Goal: Task Accomplishment & Management: Use online tool/utility

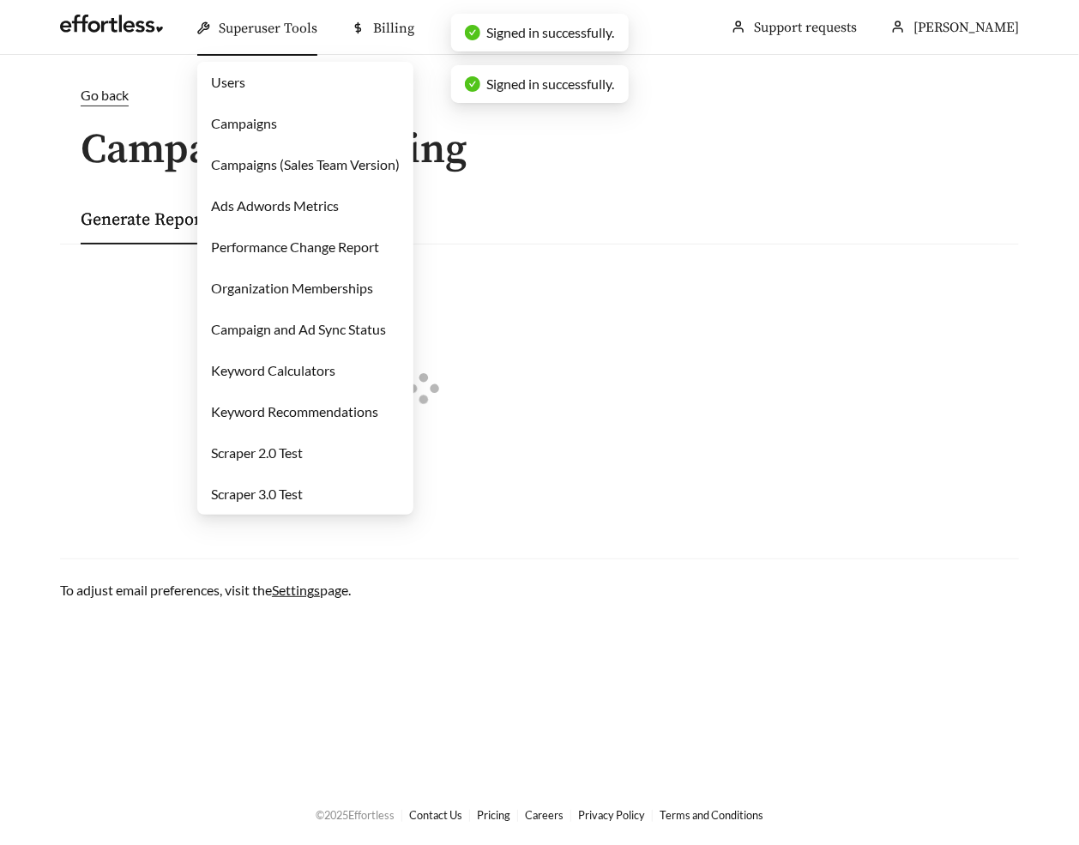
click at [245, 90] on link "Users" at bounding box center [228, 82] width 34 height 16
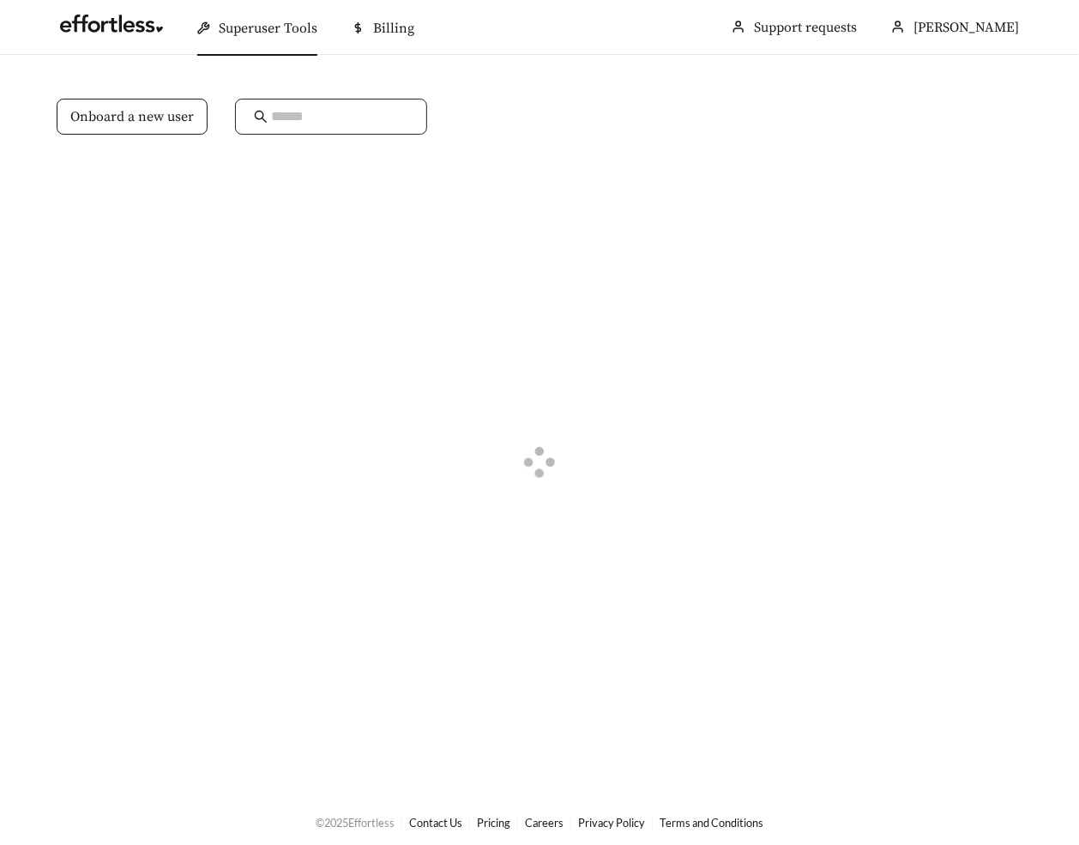
click at [286, 116] on input "text" at bounding box center [339, 116] width 137 height 21
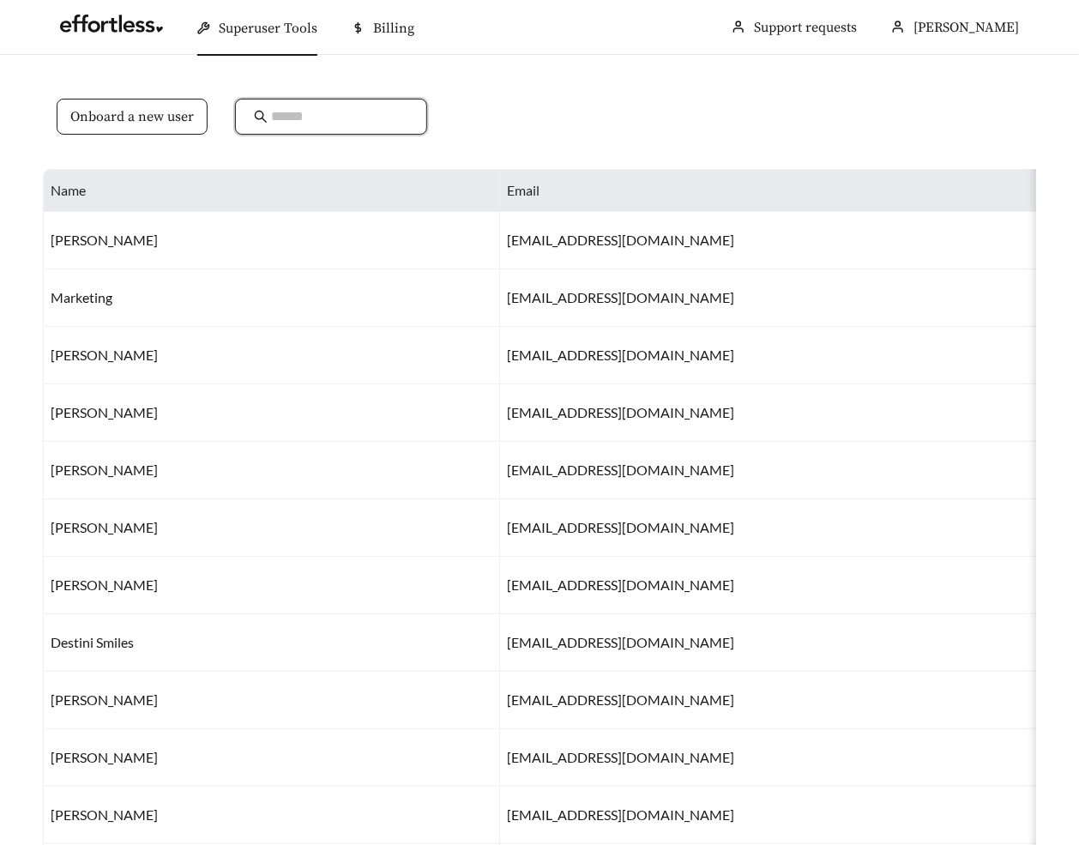
type input "*"
type input "********"
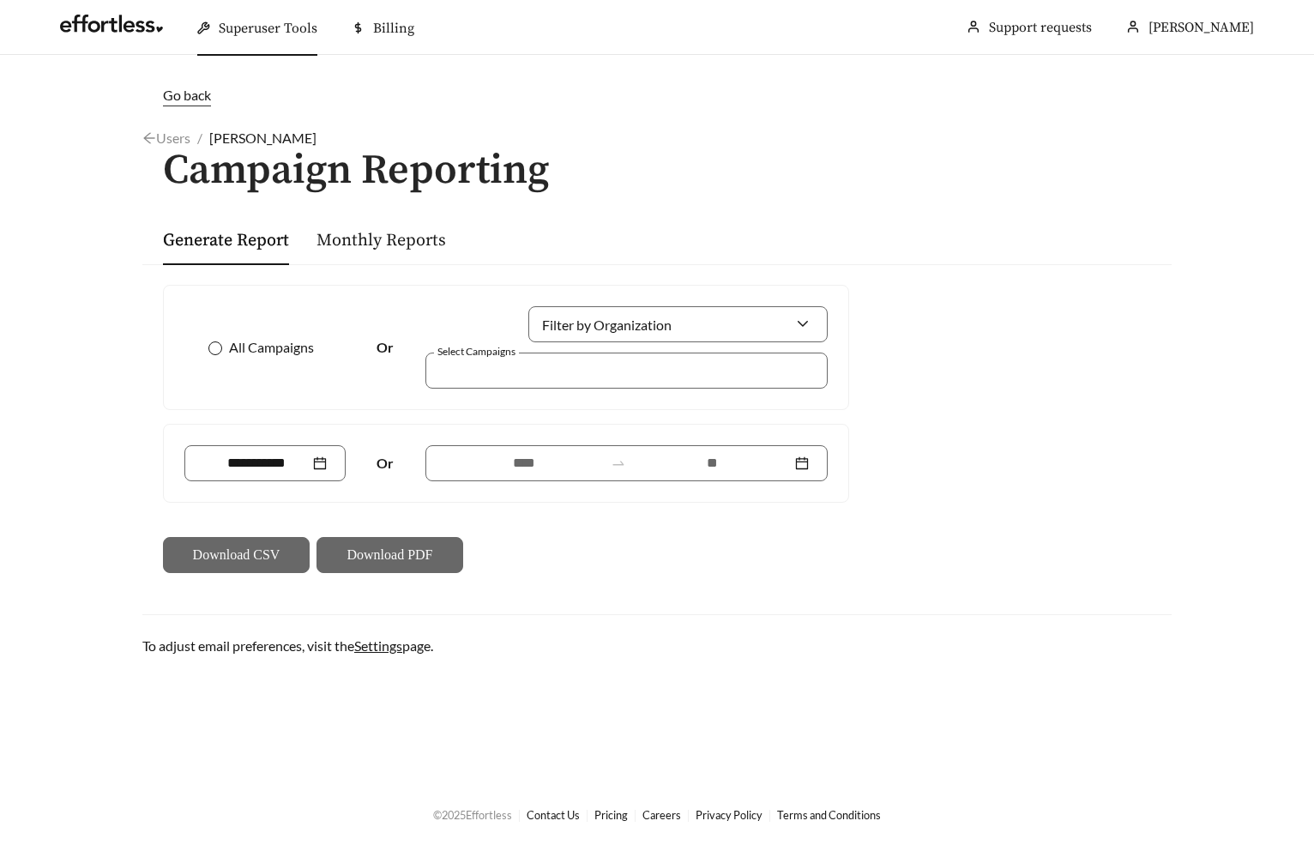
click at [279, 347] on span "All Campaigns" at bounding box center [271, 347] width 99 height 21
click at [367, 235] on link "Monthly Reports" at bounding box center [380, 240] width 129 height 21
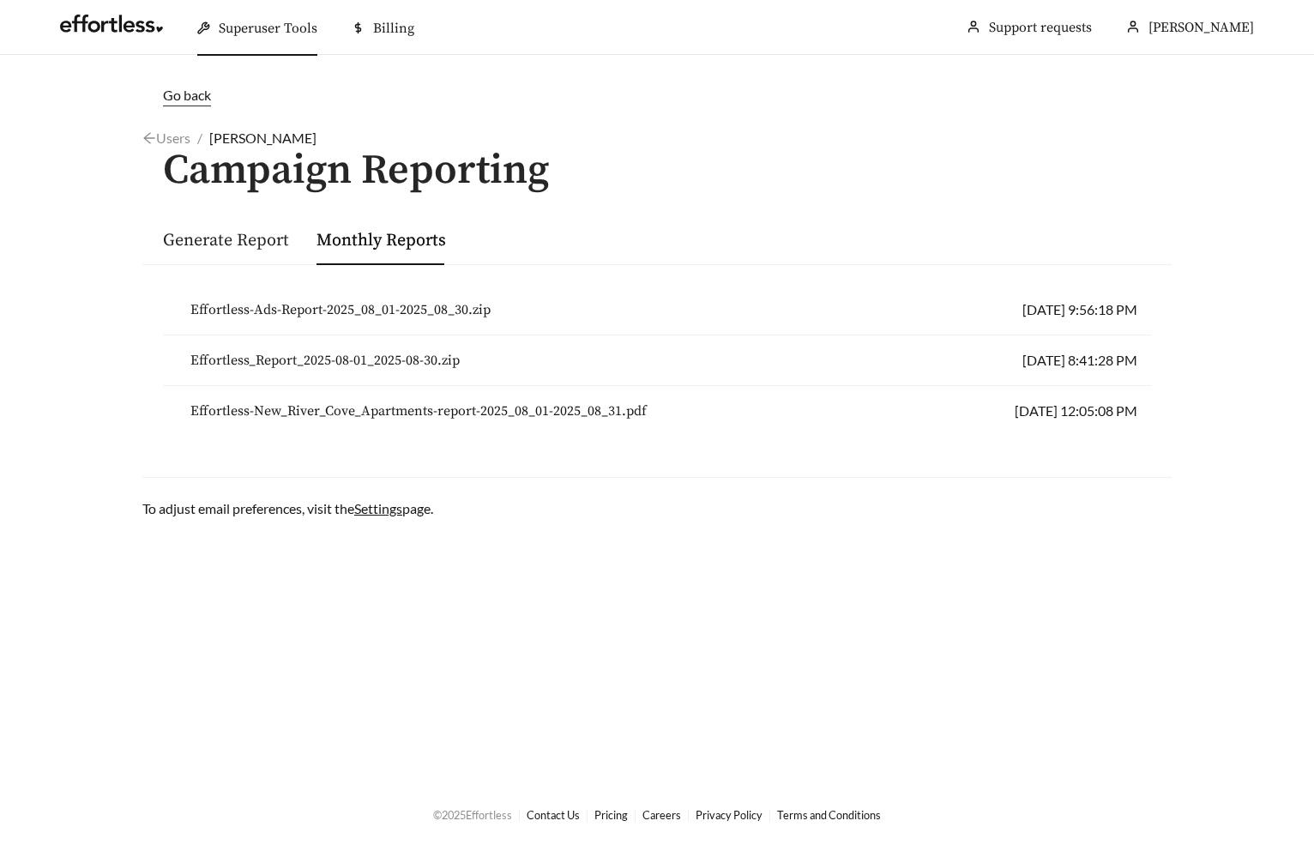
click at [239, 243] on link "Generate Report" at bounding box center [226, 240] width 126 height 21
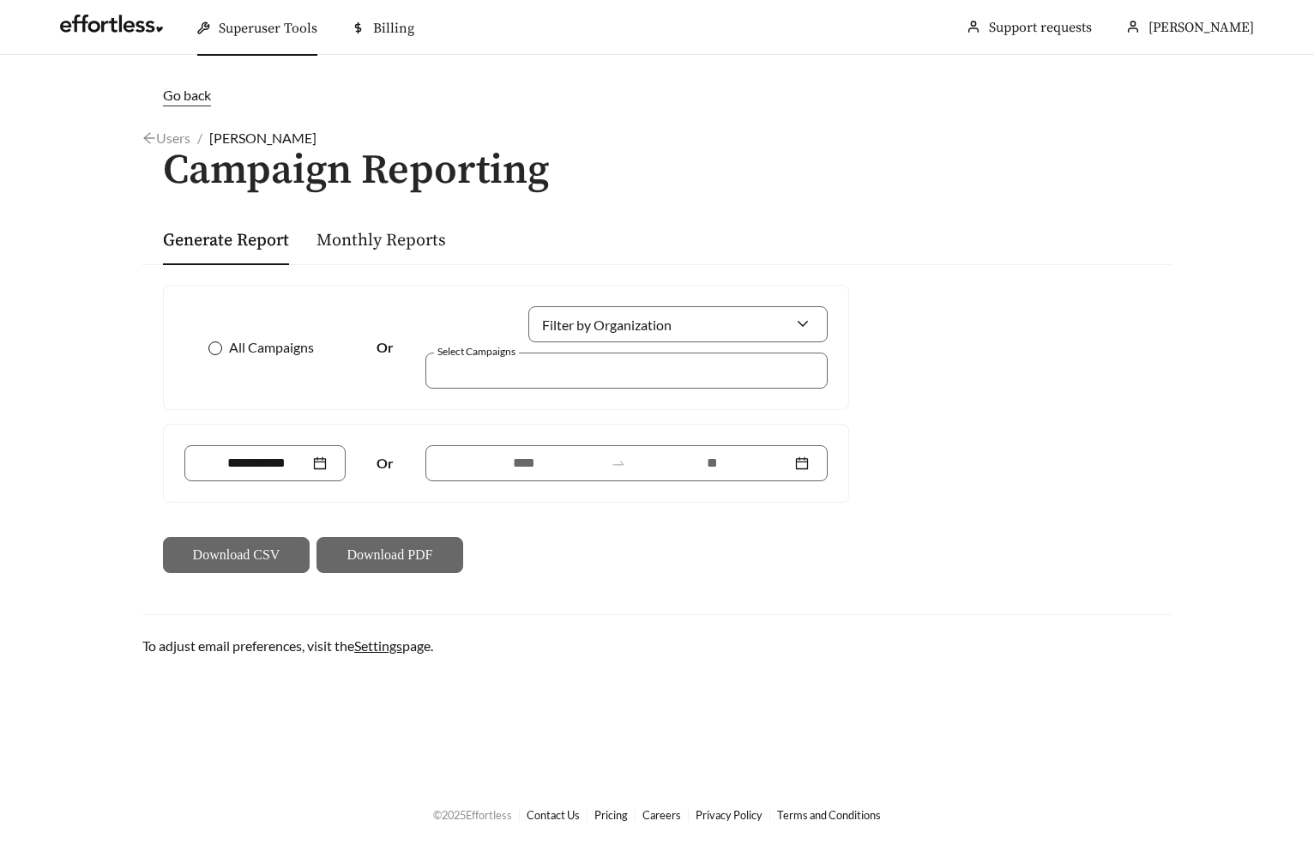
click at [237, 346] on span "All Campaigns" at bounding box center [271, 347] width 99 height 21
click at [156, 141] on link "Users" at bounding box center [166, 137] width 48 height 16
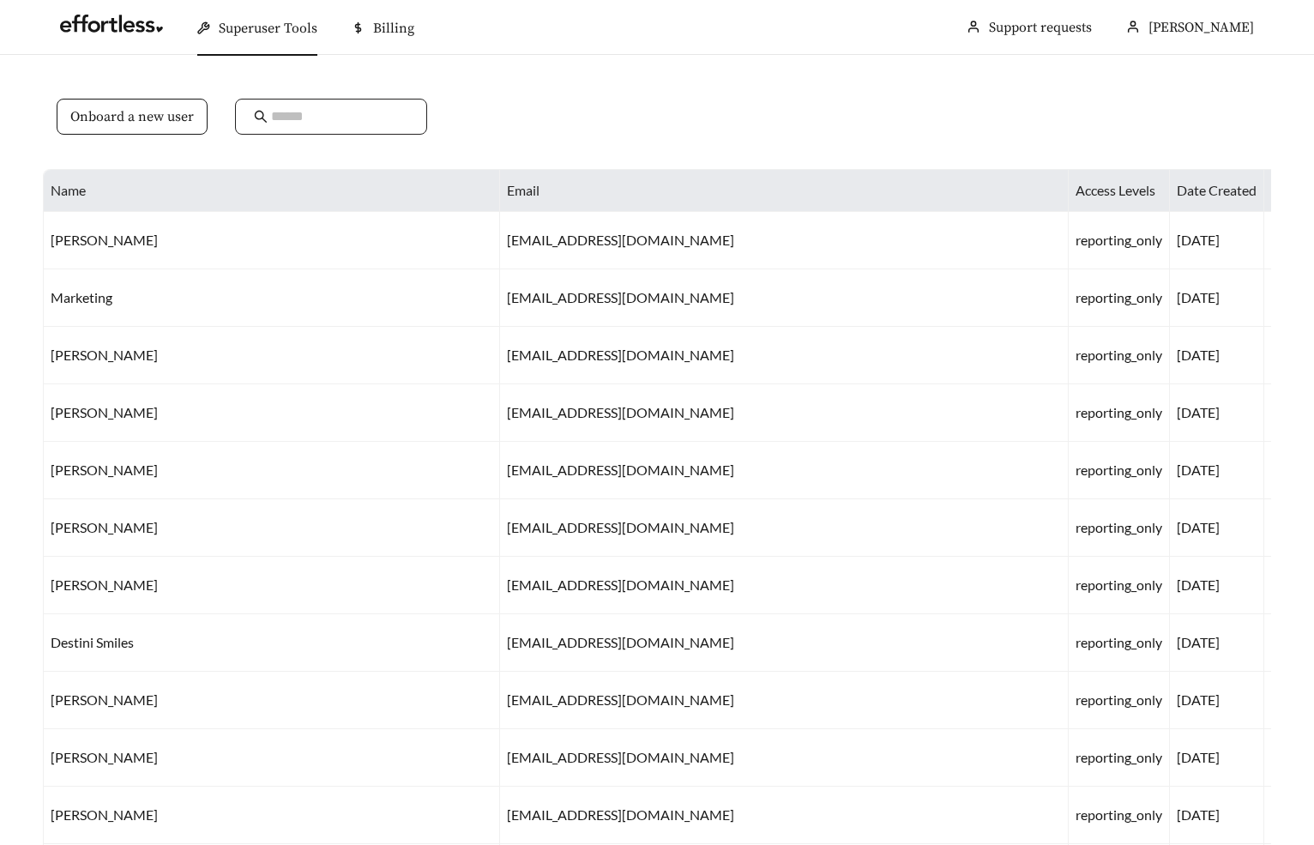
click at [349, 124] on input "text" at bounding box center [339, 116] width 137 height 21
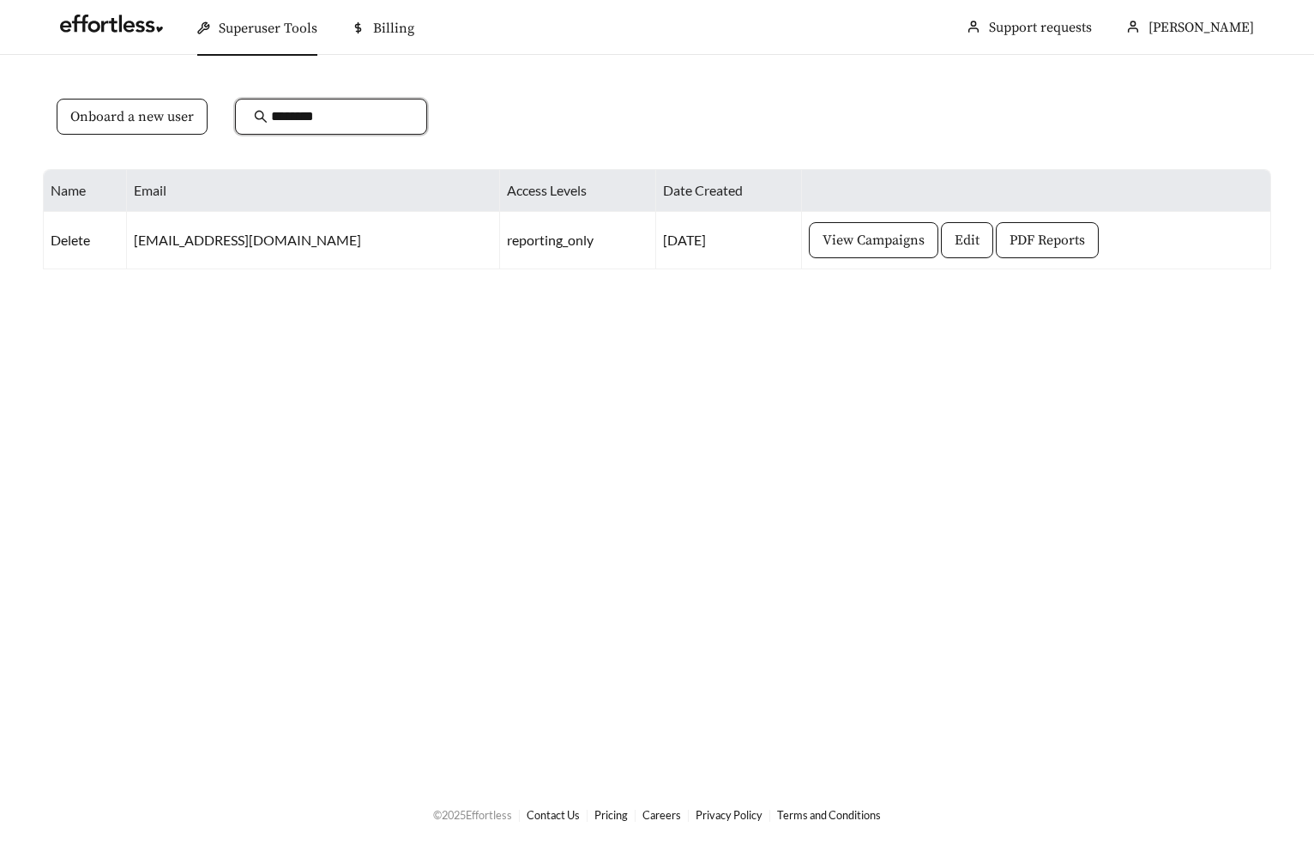
type input "********"
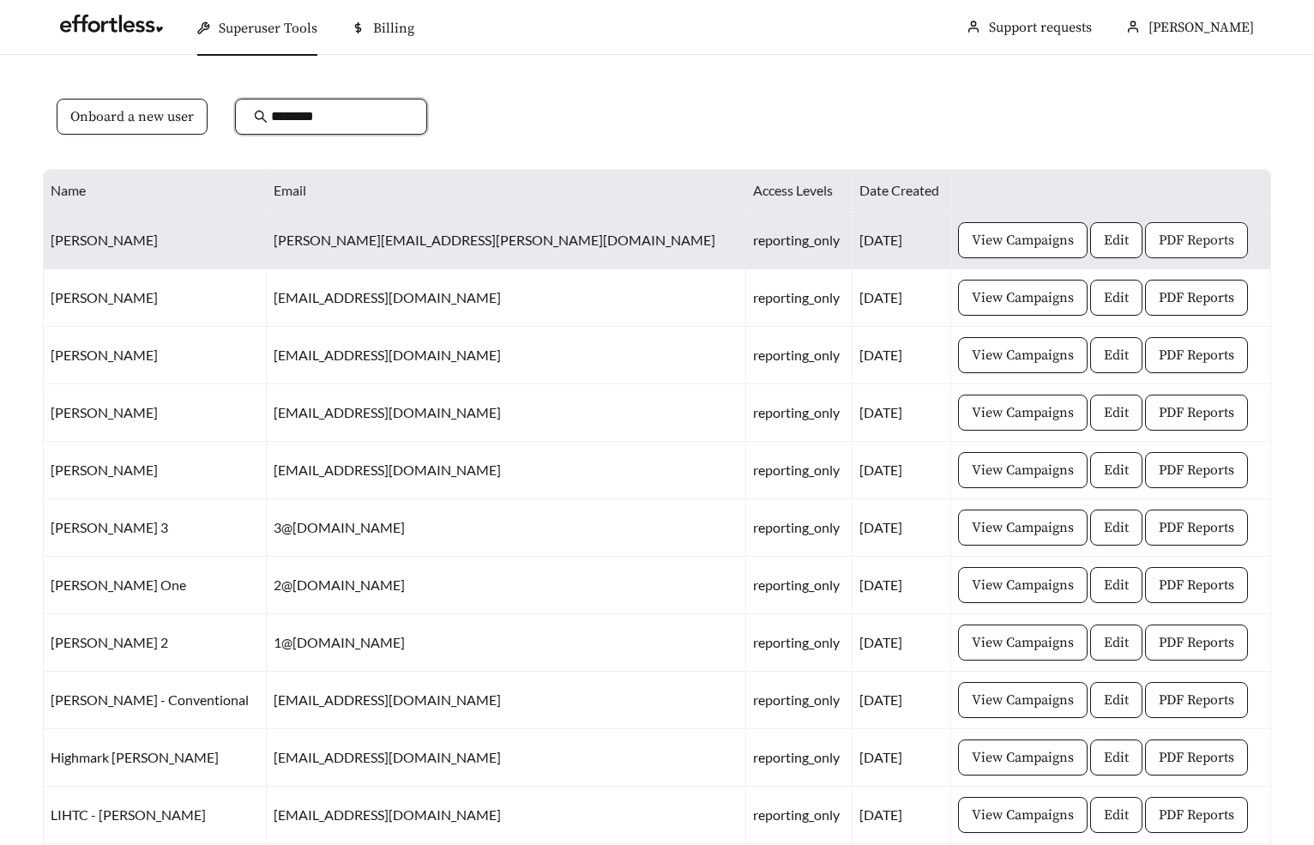
click at [1078, 240] on span "PDF Reports" at bounding box center [1196, 240] width 75 height 21
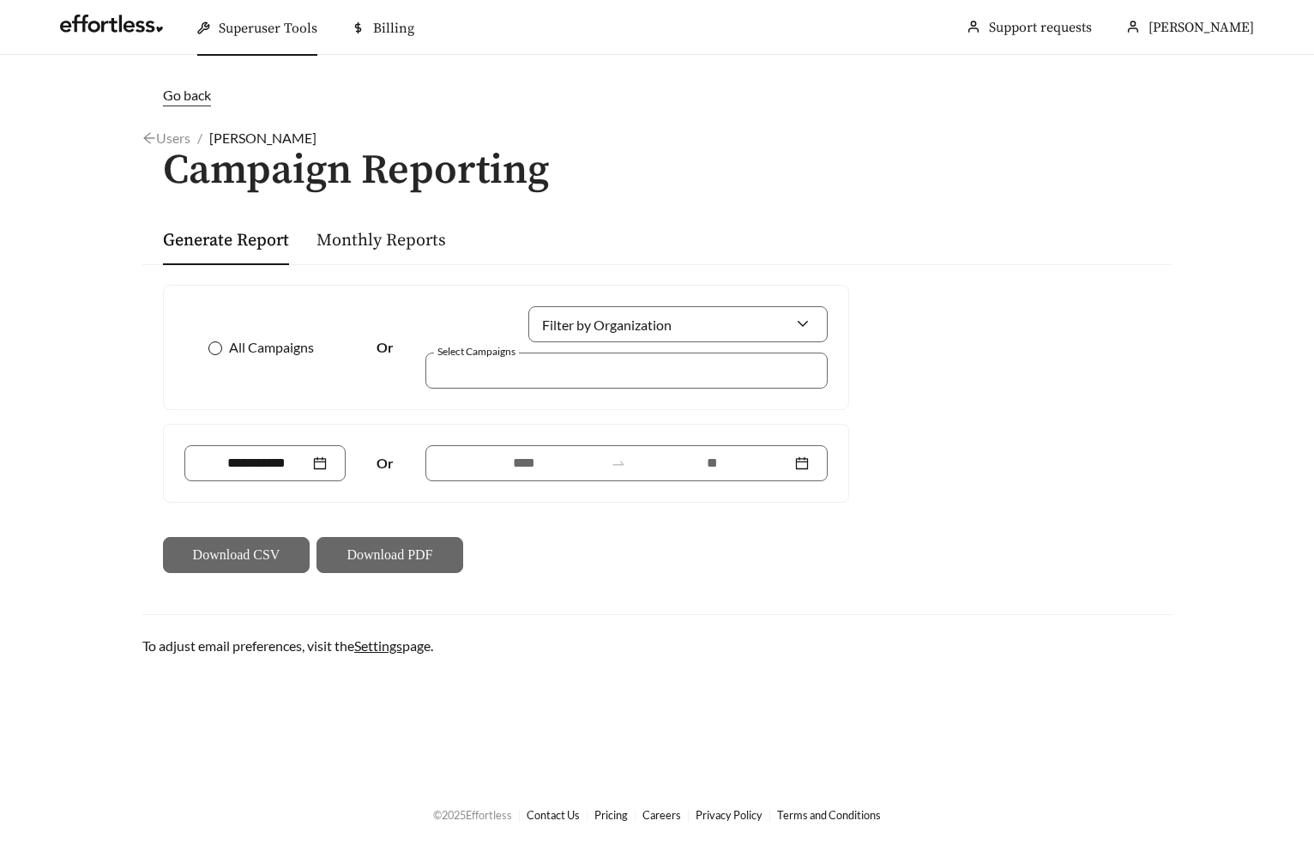
click at [261, 346] on span "All Campaigns" at bounding box center [271, 347] width 99 height 21
